Goal: Information Seeking & Learning: Understand process/instructions

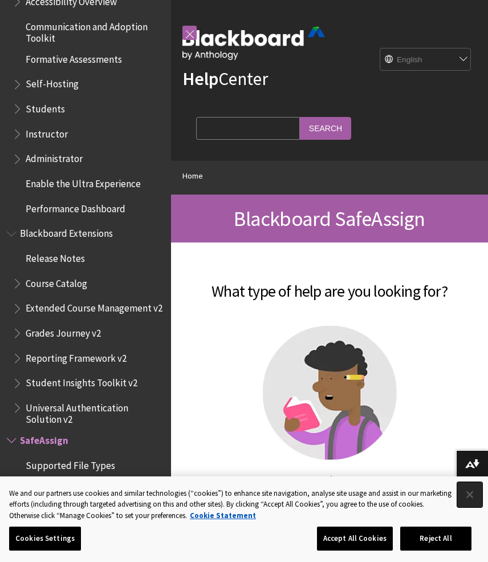
click at [469, 491] on button "Close" at bounding box center [470, 494] width 25 height 25
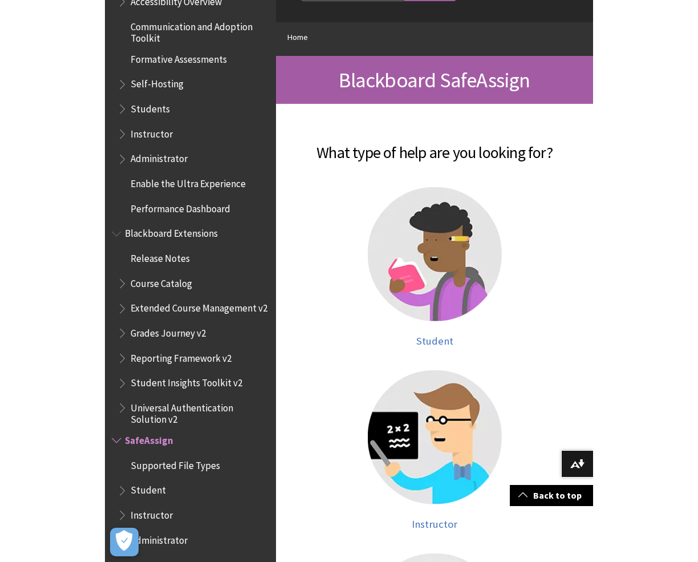
scroll to position [141, 0]
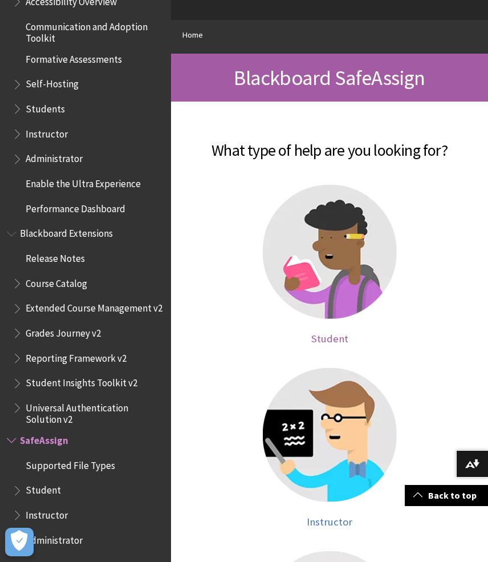
click at [311, 263] on img at bounding box center [330, 252] width 134 height 134
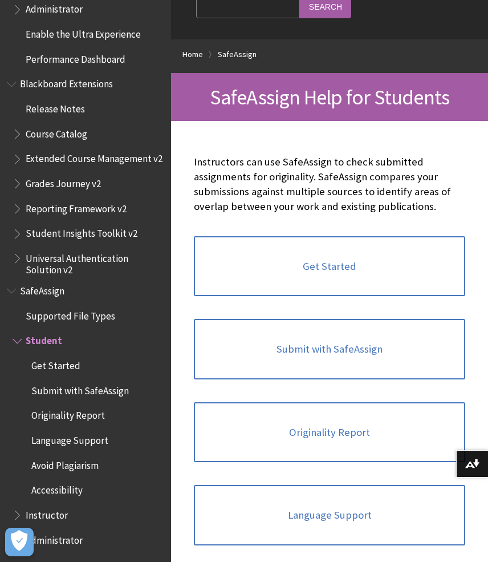
scroll to position [134, 0]
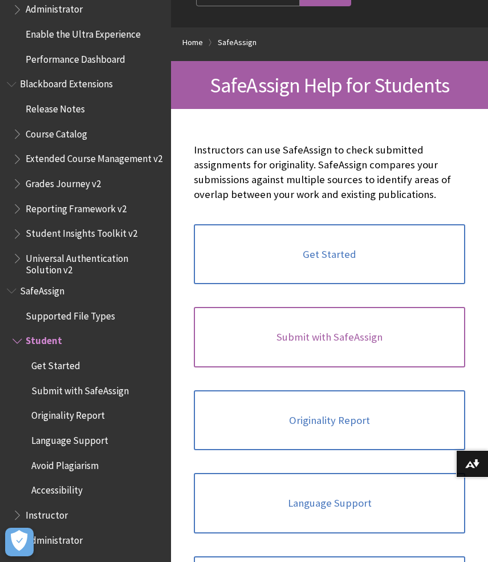
click at [304, 331] on link "Submit with SafeAssign" at bounding box center [330, 337] width 272 height 60
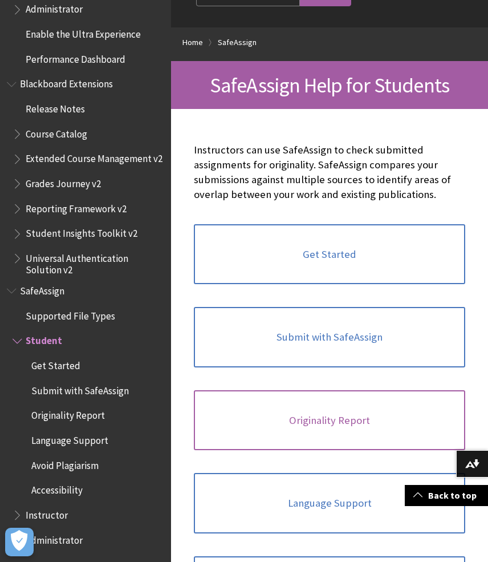
click at [466, 390] on link "Originality Report" at bounding box center [330, 420] width 272 height 60
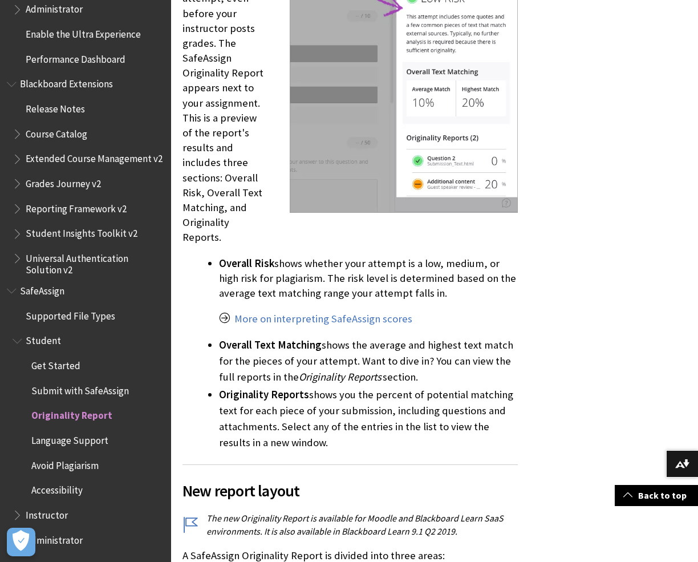
scroll to position [1607, 0]
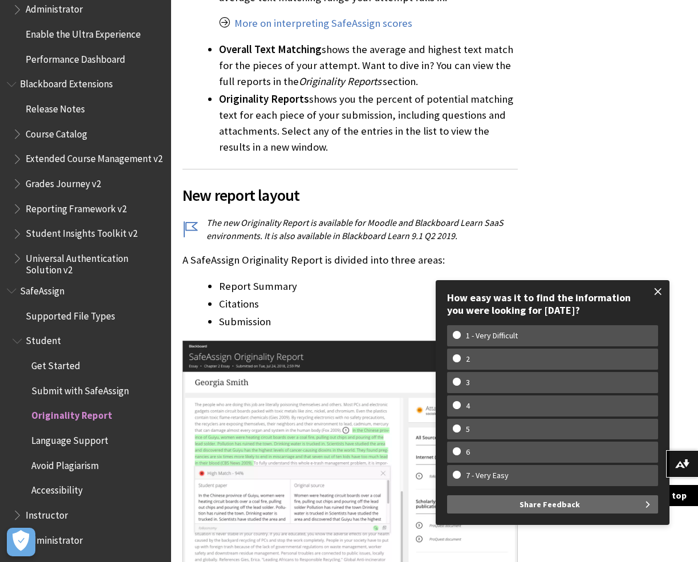
click at [657, 290] on span at bounding box center [658, 292] width 24 height 24
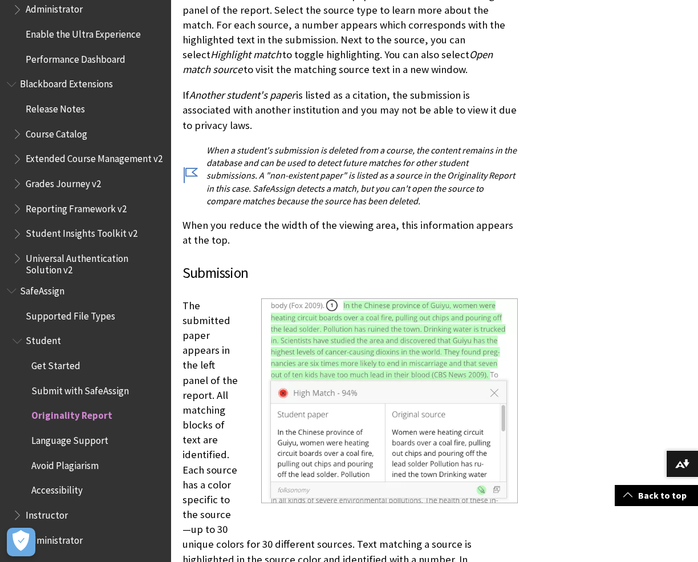
scroll to position [2684, 0]
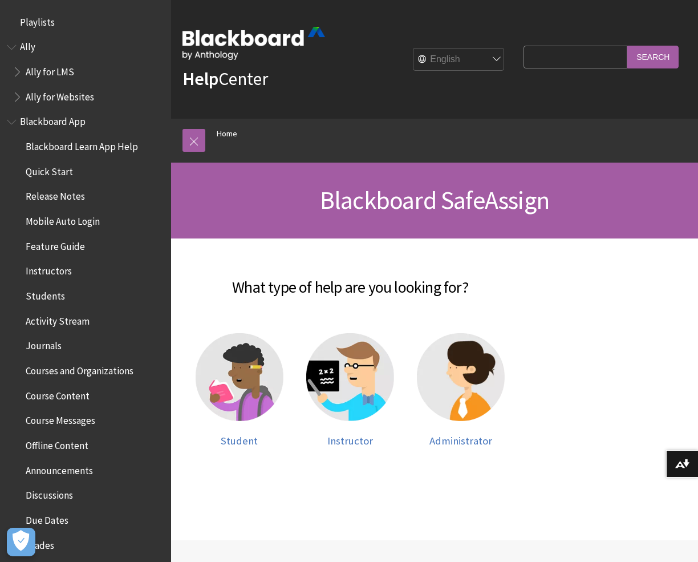
scroll to position [1017, 0]
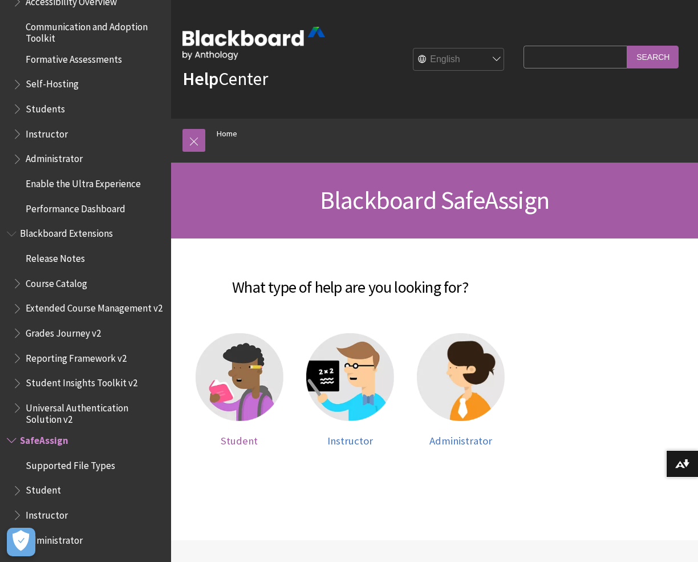
click at [217, 362] on img at bounding box center [240, 377] width 88 height 88
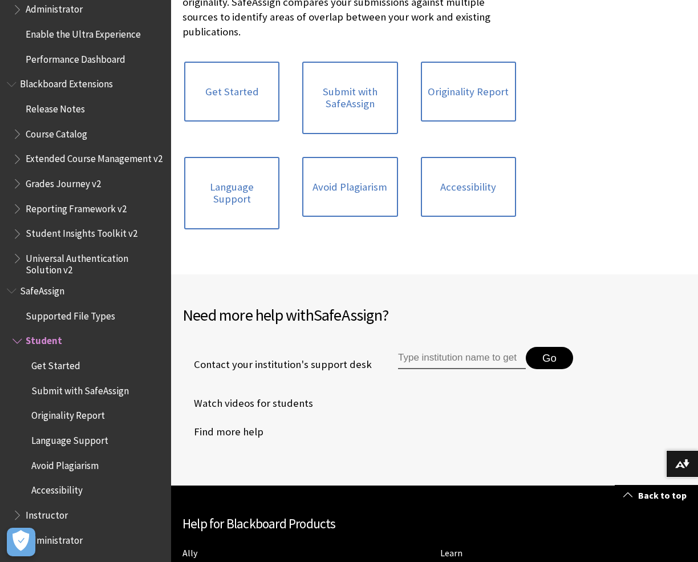
scroll to position [293, 0]
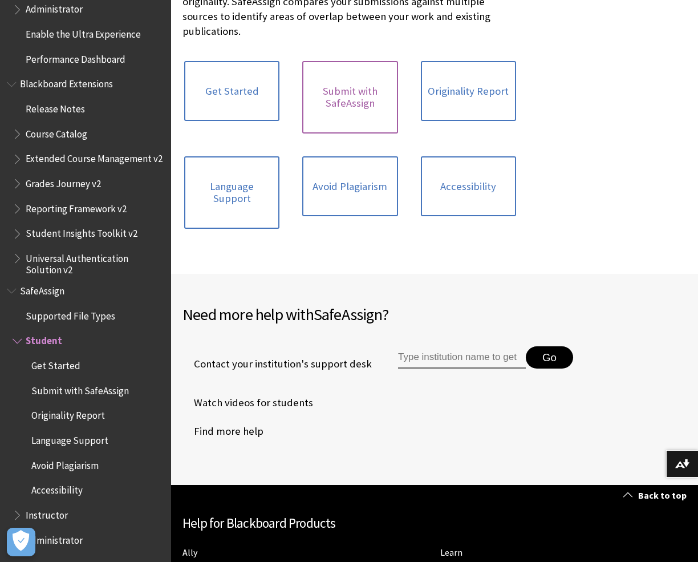
click at [357, 74] on link "Submit with SafeAssign" at bounding box center [349, 97] width 95 height 72
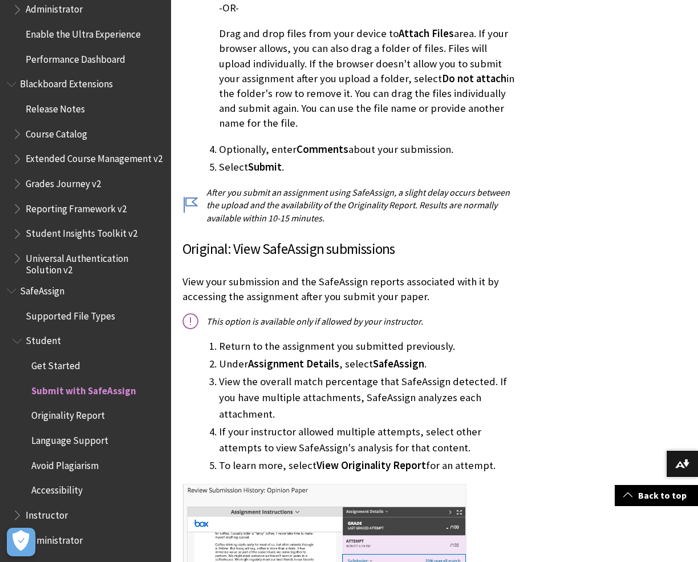
scroll to position [796, 0]
